Goal: Task Accomplishment & Management: Manage account settings

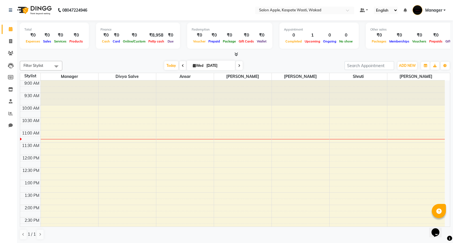
scroll to position [94, 0]
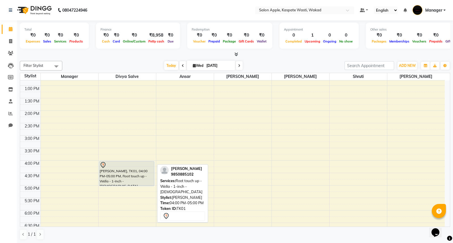
click at [126, 186] on div at bounding box center [126, 186] width 55 height 2
select select "7"
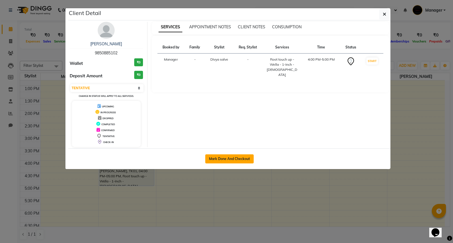
click at [240, 160] on button "Mark Done And Checkout" at bounding box center [229, 158] width 48 height 9
select select "7956"
select select "service"
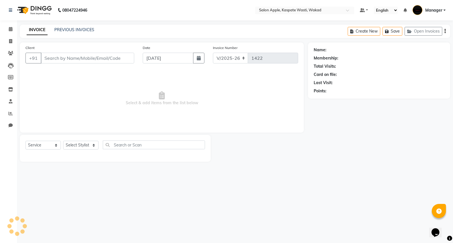
type input "9850885102"
select select "90276"
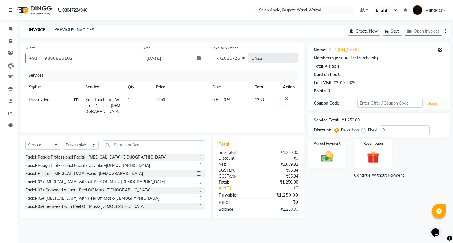
click at [43, 100] on span "Divya salve" at bounding box center [39, 99] width 20 height 5
select select "90276"
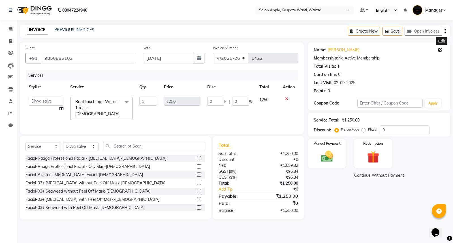
click at [441, 47] on span at bounding box center [442, 50] width 6 height 6
click at [446, 31] on icon "button" at bounding box center [445, 31] width 1 height 0
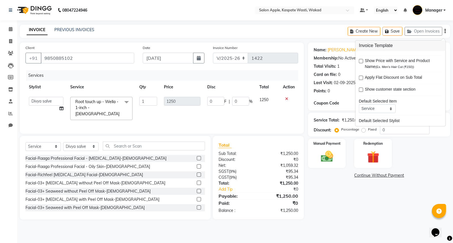
click at [440, 158] on div "Manual Payment Redemption" at bounding box center [379, 153] width 151 height 29
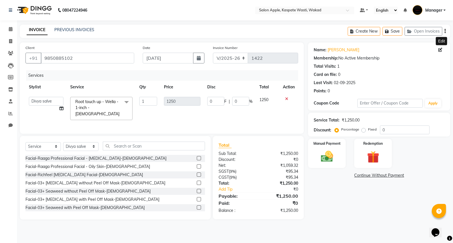
click at [441, 50] on icon at bounding box center [441, 50] width 4 height 4
select select "22"
select select "[DEMOGRAPHIC_DATA]"
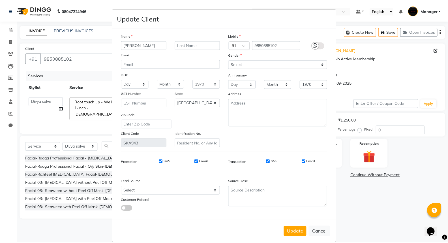
scroll to position [9, 0]
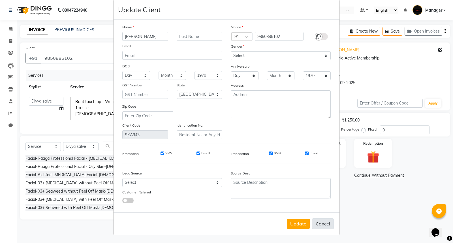
click at [323, 223] on button "Cancel" at bounding box center [323, 223] width 22 height 11
select select
select select "null"
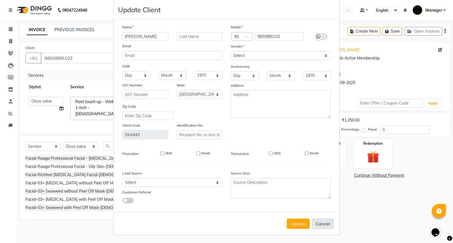
select select
checkbox input "false"
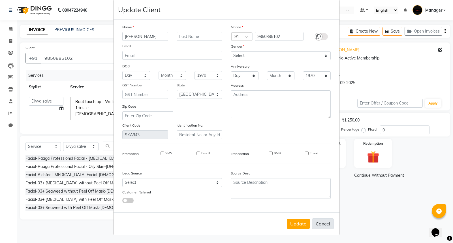
checkbox input "false"
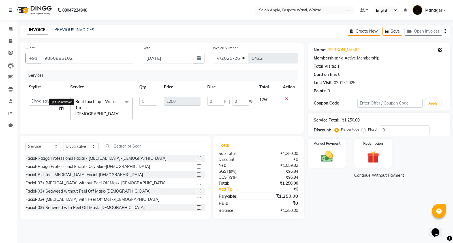
click at [61, 109] on icon at bounding box center [61, 109] width 4 height 4
select select "90276"
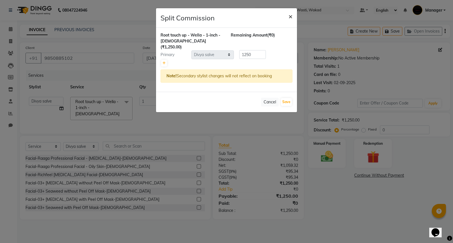
click at [290, 14] on span "×" at bounding box center [291, 16] width 4 height 8
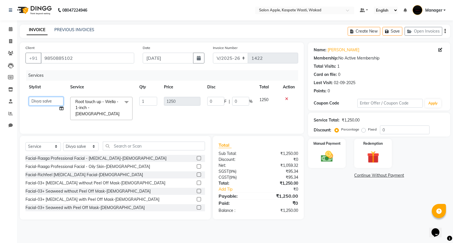
click at [46, 99] on select "[PERSON_NAME] salve [PERSON_NAME] Manager [PERSON_NAME] [PERSON_NAME]" at bounding box center [46, 101] width 35 height 9
click at [145, 109] on td "1" at bounding box center [148, 108] width 25 height 30
click at [127, 102] on span at bounding box center [126, 102] width 11 height 11
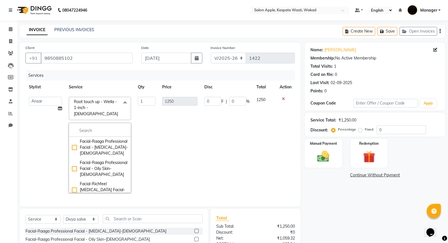
click at [146, 123] on td "1" at bounding box center [147, 144] width 24 height 103
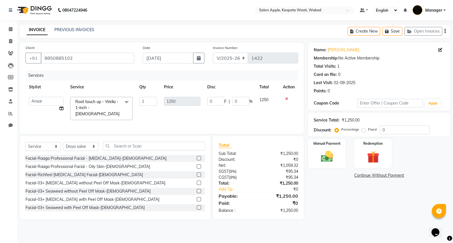
click at [117, 103] on span "Root touch up - Wella - 1-inch - [DEMOGRAPHIC_DATA]" at bounding box center [97, 107] width 44 height 17
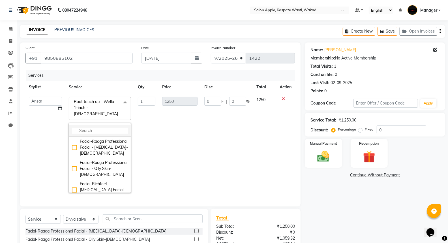
click at [101, 128] on input "multiselect-search" at bounding box center [100, 131] width 56 height 6
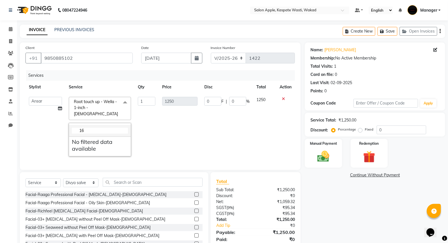
type input "1"
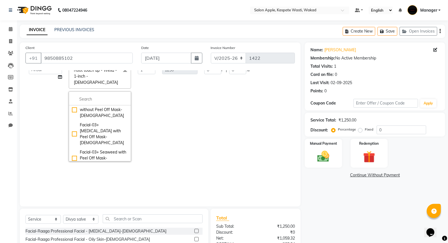
scroll to position [395, 0]
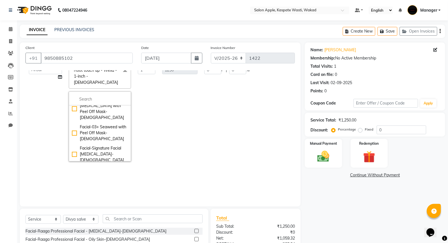
click at [104, 92] on div "Facial-Raaga Professional Facial - [MEDICAL_DATA]-[DEMOGRAPHIC_DATA] Facial-Raa…" at bounding box center [100, 127] width 62 height 70
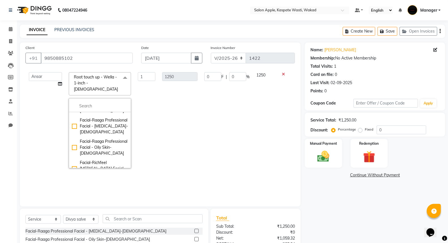
scroll to position [0, 0]
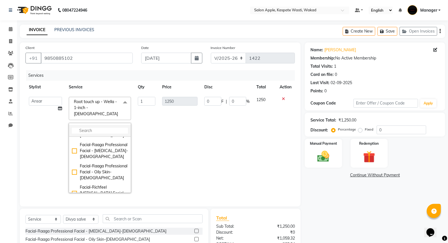
click at [77, 128] on input "multiselect-search" at bounding box center [100, 131] width 56 height 6
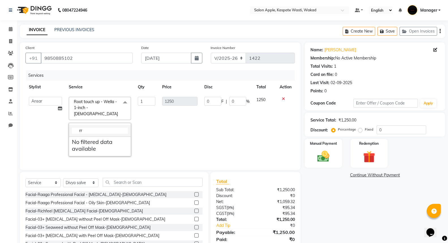
type input "r"
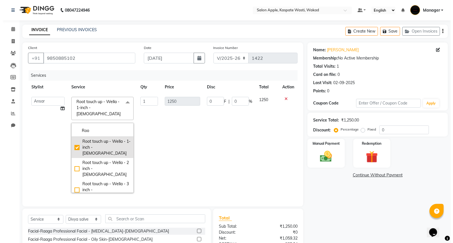
scroll to position [31, 0]
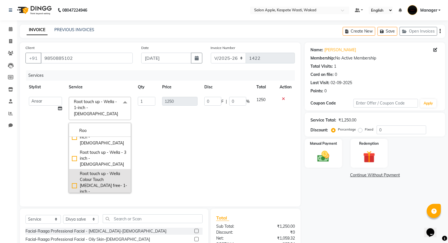
type input "Roo"
click at [72, 171] on div "Root touch up - Wella Colour Touch [MEDICAL_DATA] free- 1-inch - [DEMOGRAPHIC_D…" at bounding box center [100, 186] width 56 height 30
type input "1600"
checkbox input "false"
checkbox input "true"
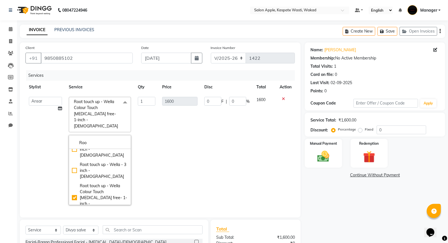
click at [162, 150] on td "1600" at bounding box center [180, 150] width 42 height 115
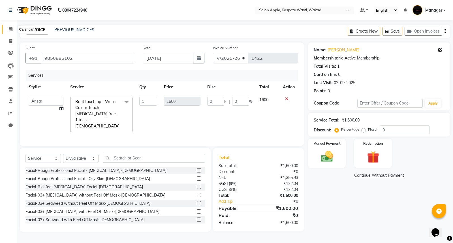
click at [12, 31] on icon at bounding box center [11, 29] width 4 height 4
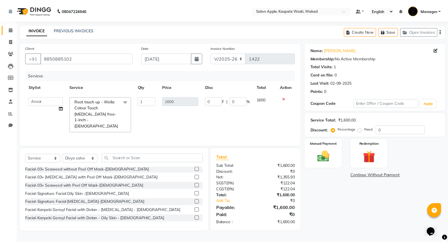
scroll to position [0, 0]
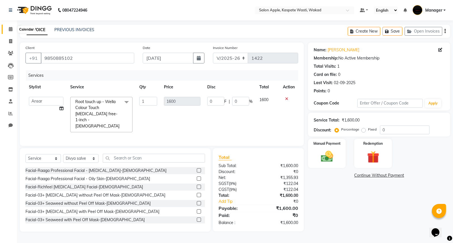
click at [10, 30] on icon at bounding box center [11, 29] width 4 height 4
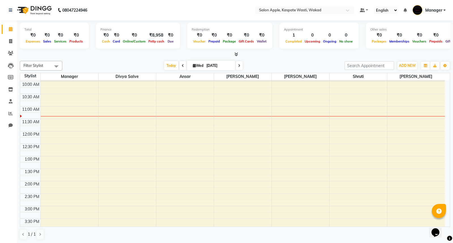
scroll to position [94, 0]
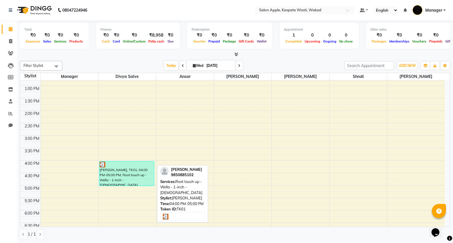
drag, startPoint x: 104, startPoint y: 168, endPoint x: 135, endPoint y: 164, distance: 32.0
click at [135, 164] on div "[PERSON_NAME], TK01, 04:00 PM-05:00 PM, Root touch up - Wella - 1-inch - [DEMOG…" at bounding box center [126, 173] width 55 height 24
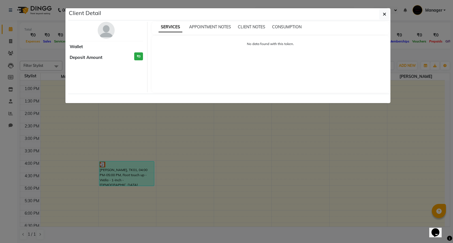
select select "3"
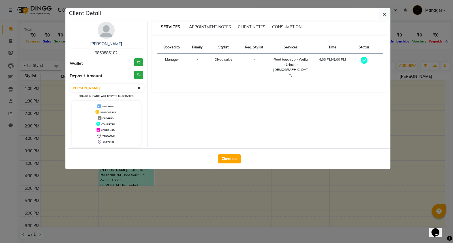
click at [225, 61] on span "Divya salve" at bounding box center [224, 59] width 18 height 4
click at [387, 15] on button "button" at bounding box center [384, 14] width 11 height 11
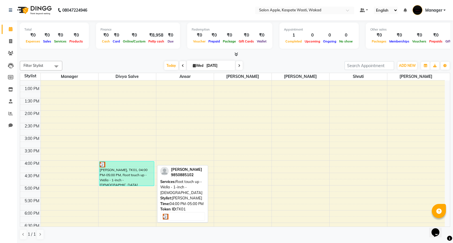
drag, startPoint x: 133, startPoint y: 171, endPoint x: 140, endPoint y: 174, distance: 7.6
click at [140, 174] on div "[PERSON_NAME], TK01, 04:00 PM-05:00 PM, Root touch up - Wella - 1-inch - [DEMOG…" at bounding box center [126, 173] width 55 height 24
select select "3"
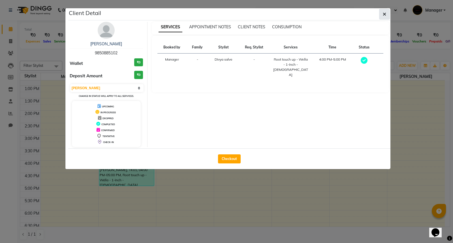
drag, startPoint x: 140, startPoint y: 174, endPoint x: 383, endPoint y: 15, distance: 290.6
click at [383, 15] on icon "button" at bounding box center [384, 14] width 3 height 5
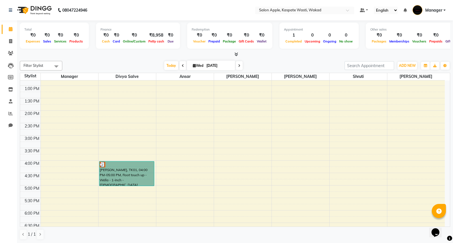
drag, startPoint x: 112, startPoint y: 174, endPoint x: 282, endPoint y: 184, distance: 170.2
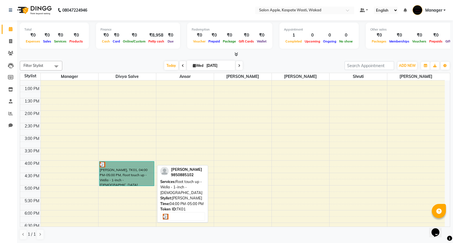
drag, startPoint x: 282, startPoint y: 184, endPoint x: 147, endPoint y: 176, distance: 135.3
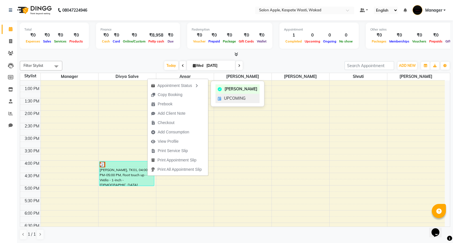
click at [224, 97] on div "UPCOMING" at bounding box center [238, 98] width 44 height 9
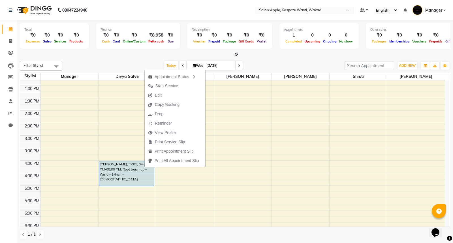
click at [157, 95] on span "Edit" at bounding box center [158, 95] width 7 height 6
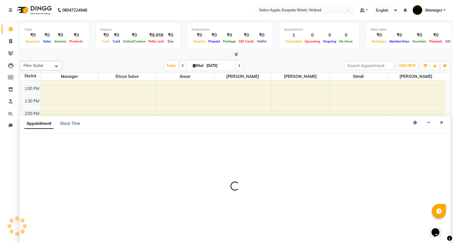
select select "tentative"
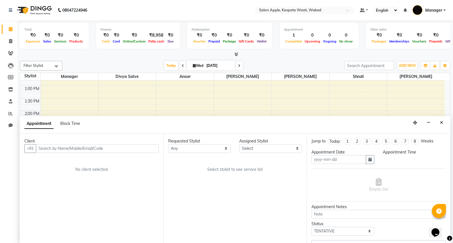
type input "[DATE]"
select select "upcoming"
select select "960"
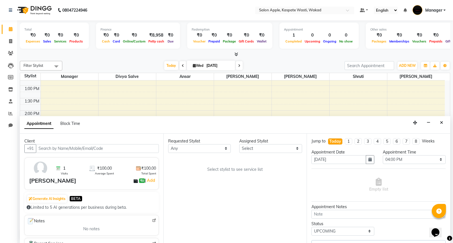
scroll to position [50, 0]
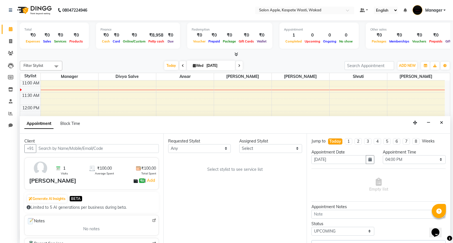
select select "90276"
select select "4149"
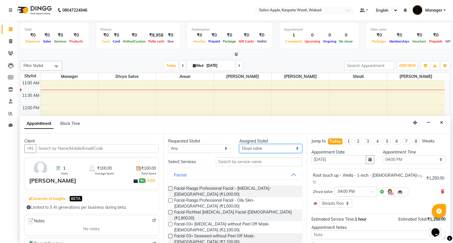
click at [282, 149] on select "Select [PERSON_NAME] salve [PERSON_NAME] Manager [PERSON_NAME] [PERSON_NAME]" at bounding box center [270, 148] width 63 height 9
select select "79940"
click at [239, 144] on select "Select [PERSON_NAME] salve [PERSON_NAME] Manager [PERSON_NAME] [PERSON_NAME]" at bounding box center [270, 148] width 63 height 9
click at [442, 121] on icon "Close" at bounding box center [441, 123] width 3 height 4
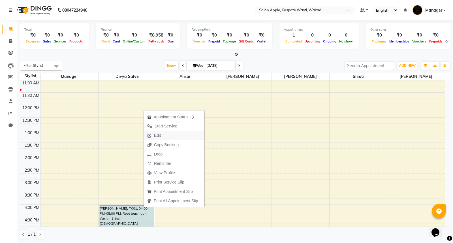
click at [155, 134] on span "Edit" at bounding box center [157, 136] width 7 height 6
select select "tentative"
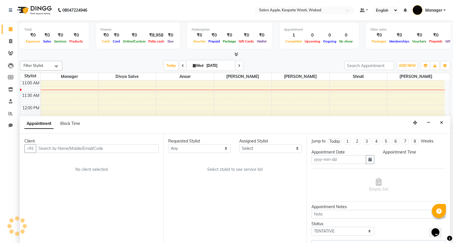
type input "[DATE]"
select select "upcoming"
select select "960"
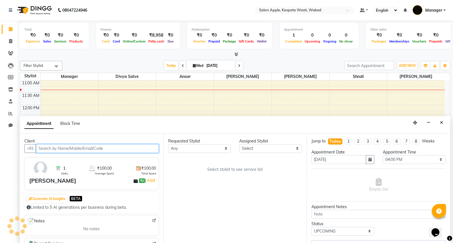
select select "90276"
select select "4149"
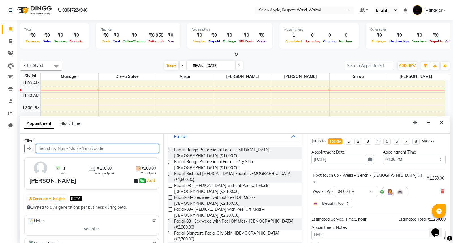
scroll to position [0, 0]
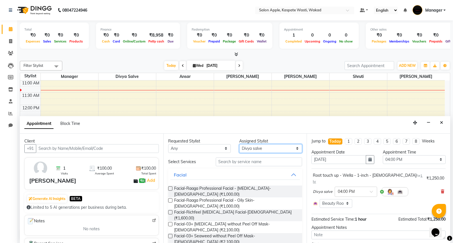
click at [278, 148] on select "Select [PERSON_NAME] salve [PERSON_NAME] Manager [PERSON_NAME] [PERSON_NAME]" at bounding box center [270, 148] width 63 height 9
select select "79940"
click at [239, 144] on select "Select [PERSON_NAME] salve [PERSON_NAME] Manager [PERSON_NAME] [PERSON_NAME]" at bounding box center [270, 148] width 63 height 9
click at [203, 145] on select "Any [PERSON_NAME] salve [PERSON_NAME] Manager [PERSON_NAME] Shruti [PERSON_NAME]" at bounding box center [199, 148] width 63 height 9
select select "79940"
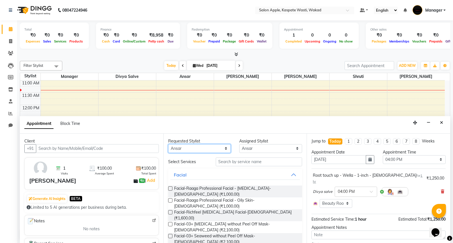
click at [168, 144] on select "Any [PERSON_NAME] salve [PERSON_NAME] Manager [PERSON_NAME] Shruti [PERSON_NAME]" at bounding box center [199, 148] width 63 height 9
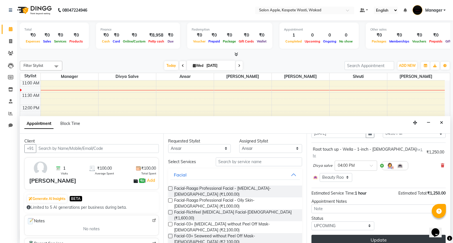
click at [370, 235] on button "Update" at bounding box center [379, 240] width 134 height 10
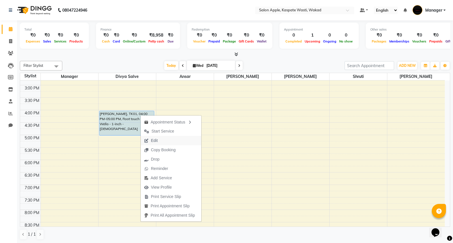
click at [165, 138] on button "Edit" at bounding box center [171, 140] width 61 height 9
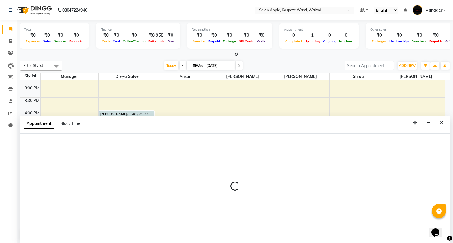
select select "upcoming"
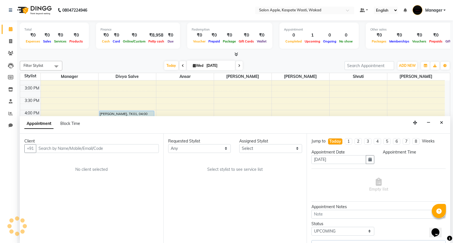
select select "90276"
select select "960"
select select "4149"
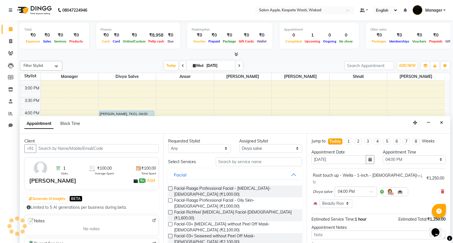
scroll to position [50, 0]
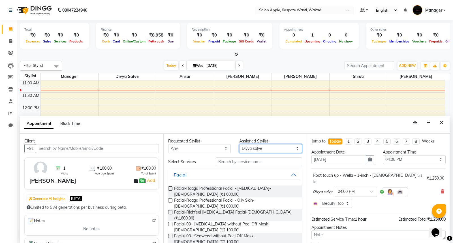
click at [257, 149] on select "Select [PERSON_NAME] salve [PERSON_NAME] Manager [PERSON_NAME] [PERSON_NAME]" at bounding box center [270, 148] width 63 height 9
select select "79940"
click at [239, 144] on select "Select [PERSON_NAME] salve [PERSON_NAME] Manager [PERSON_NAME] [PERSON_NAME]" at bounding box center [270, 148] width 63 height 9
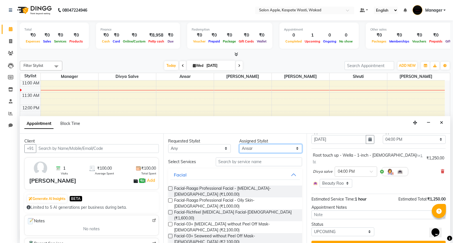
scroll to position [26, 0]
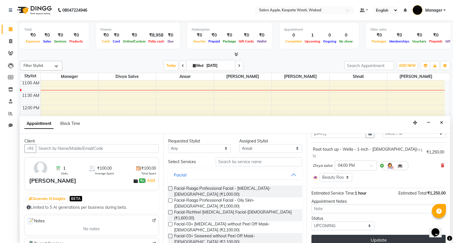
click at [364, 235] on button "Update" at bounding box center [379, 240] width 134 height 10
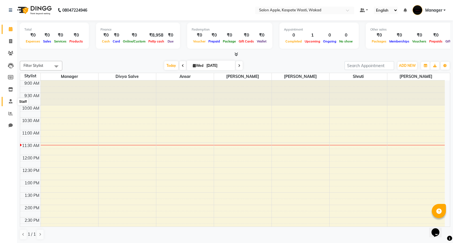
click at [12, 101] on span at bounding box center [11, 101] width 10 height 7
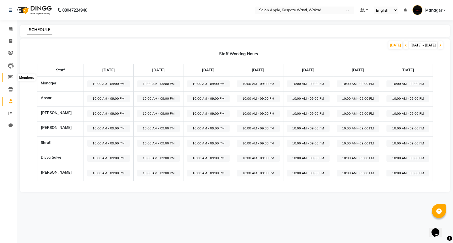
click at [9, 76] on icon at bounding box center [10, 77] width 5 height 4
select select
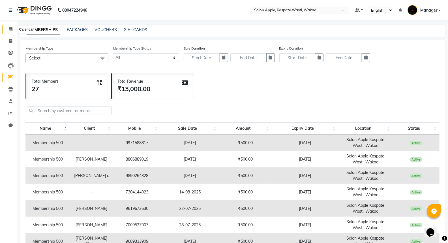
click at [9, 30] on icon at bounding box center [11, 29] width 4 height 4
